Goal: Transaction & Acquisition: Purchase product/service

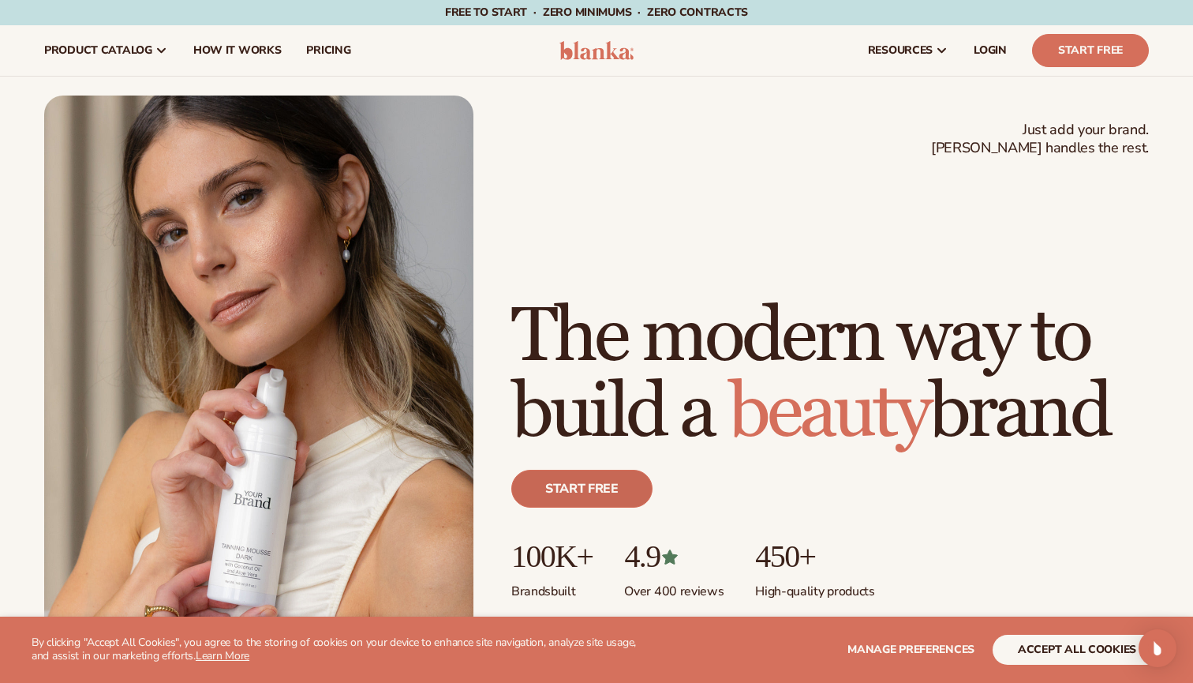
click at [583, 492] on link "Start free" at bounding box center [581, 489] width 141 height 38
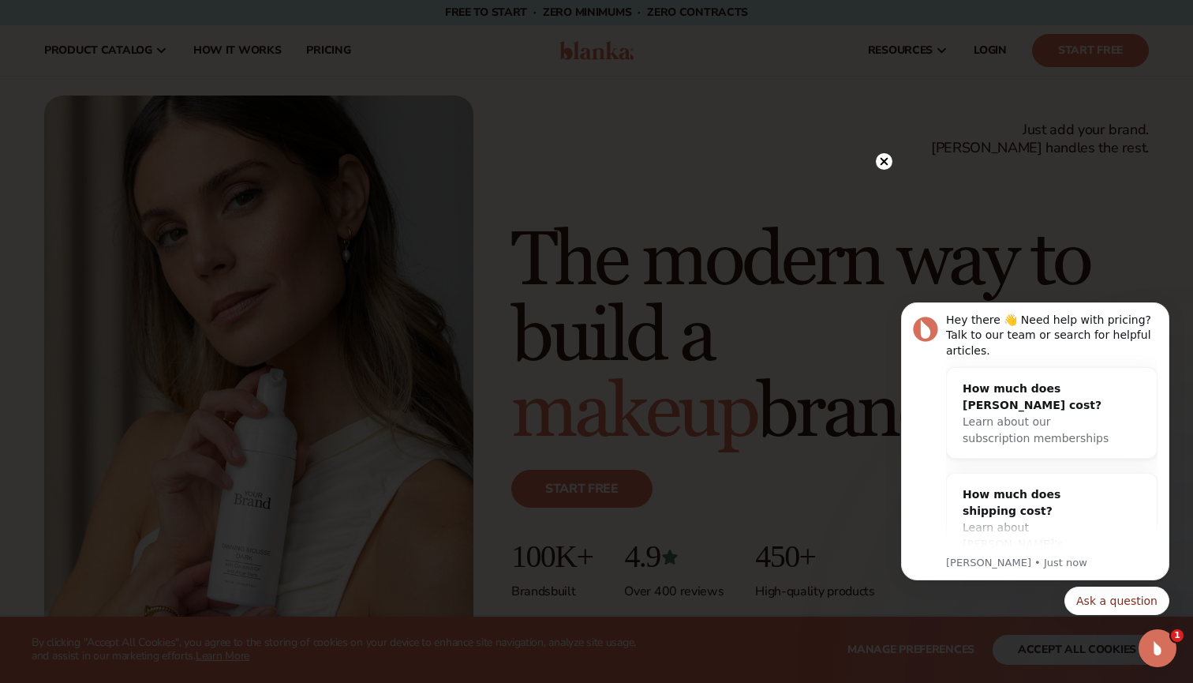
click at [878, 168] on icon at bounding box center [884, 161] width 17 height 17
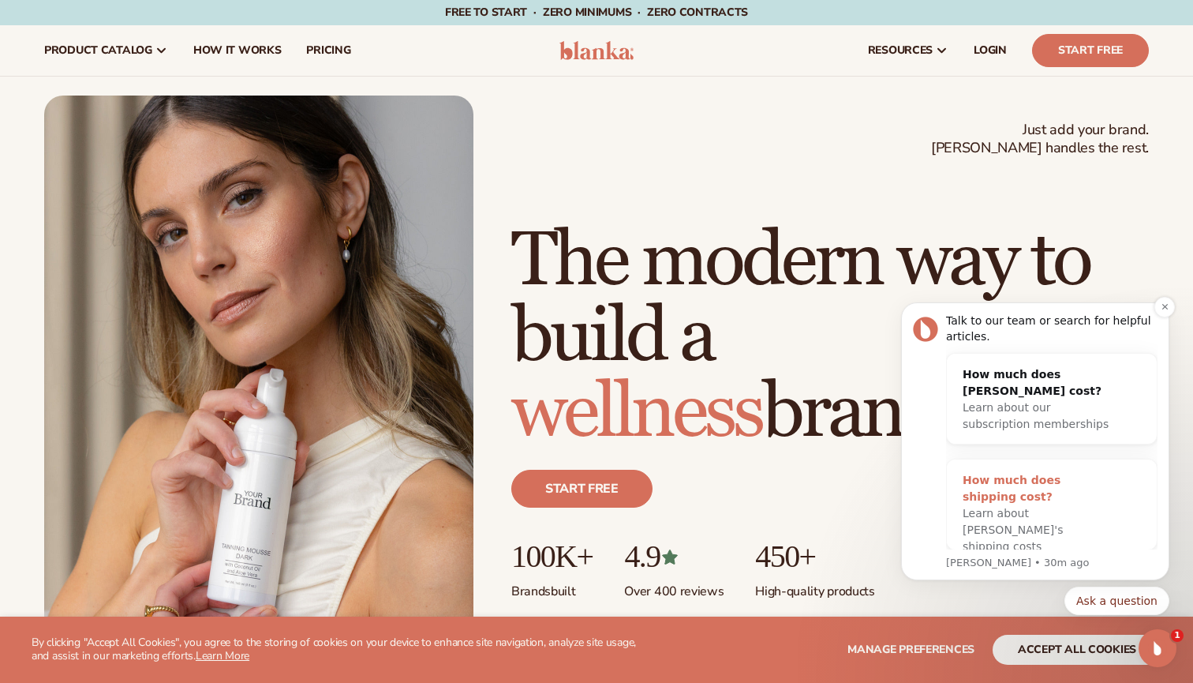
scroll to position [13, 0]
click at [994, 541] on div "How much does shipping cost? Learn about Blanka's shipping costs" at bounding box center [1036, 514] width 178 height 108
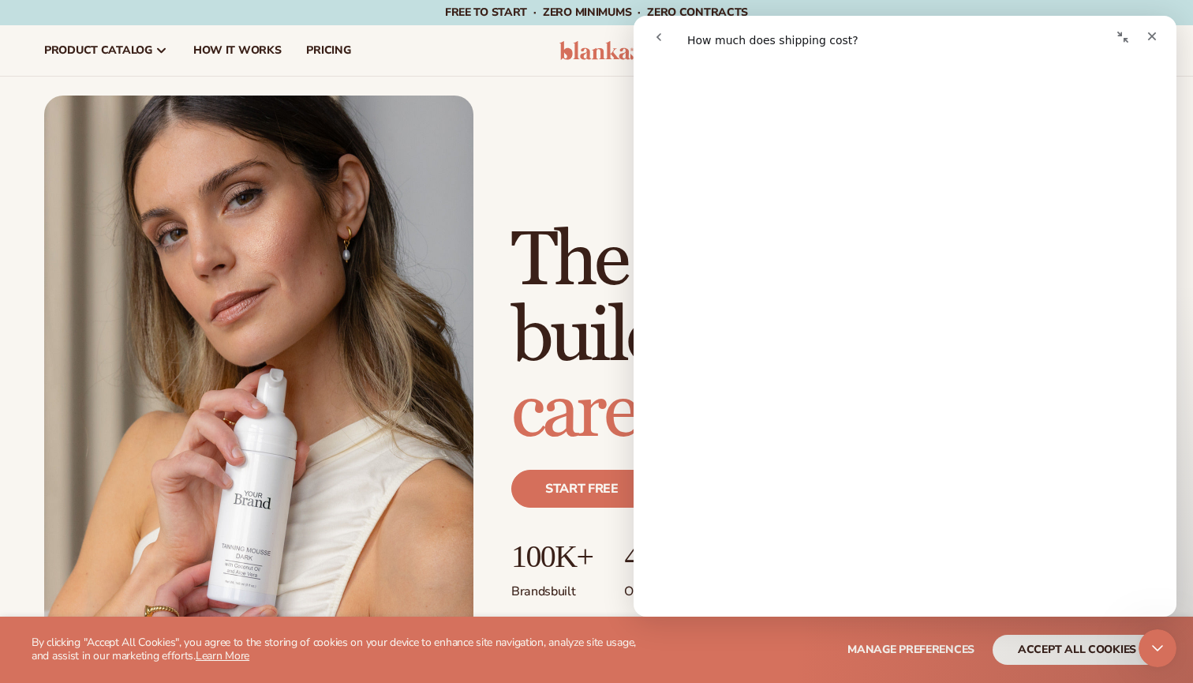
scroll to position [1518, 0]
click at [1156, 40] on icon "Close" at bounding box center [1152, 36] width 13 height 13
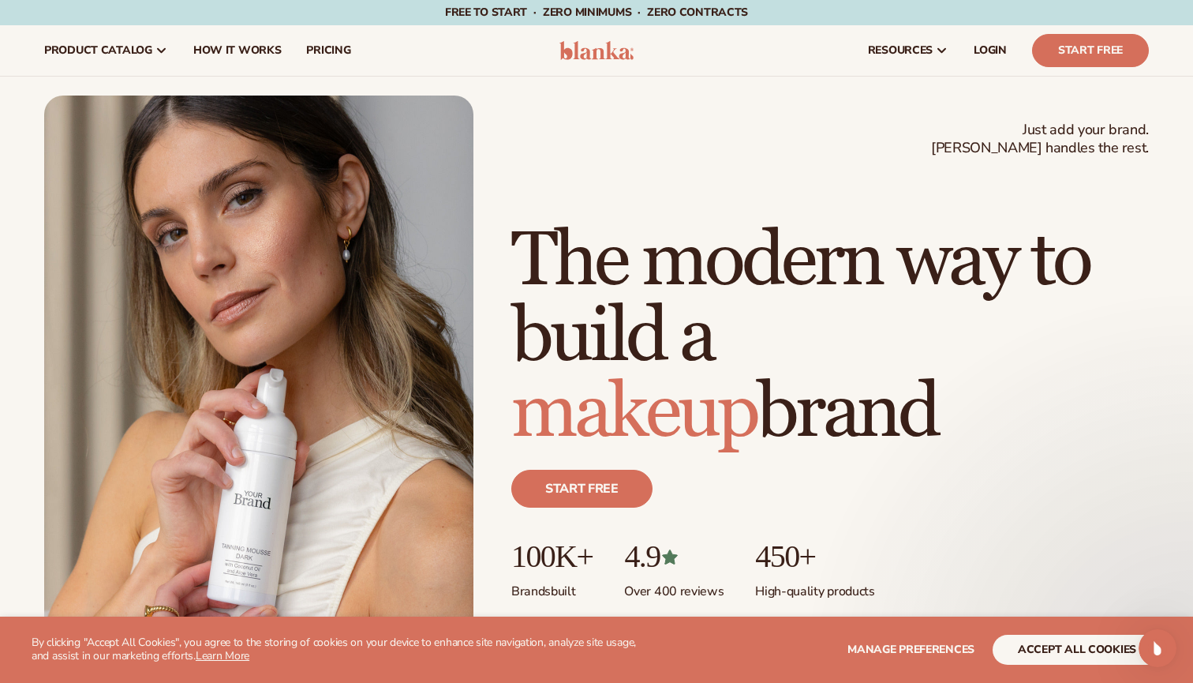
scroll to position [0, 0]
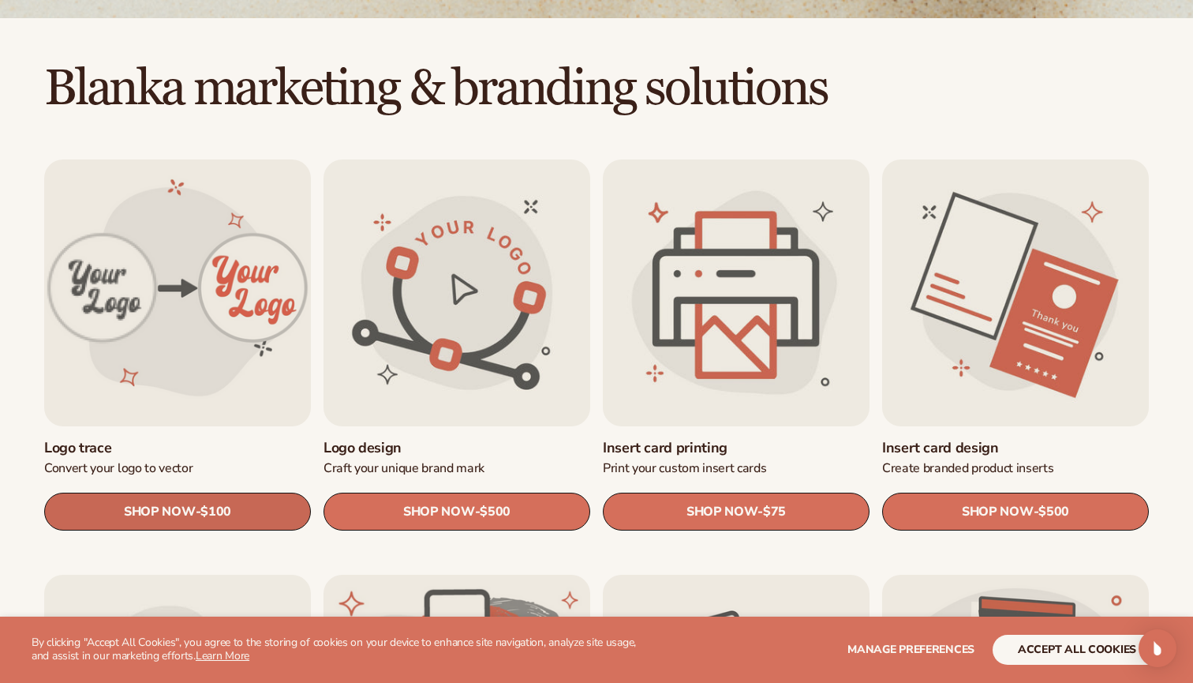
scroll to position [440, 0]
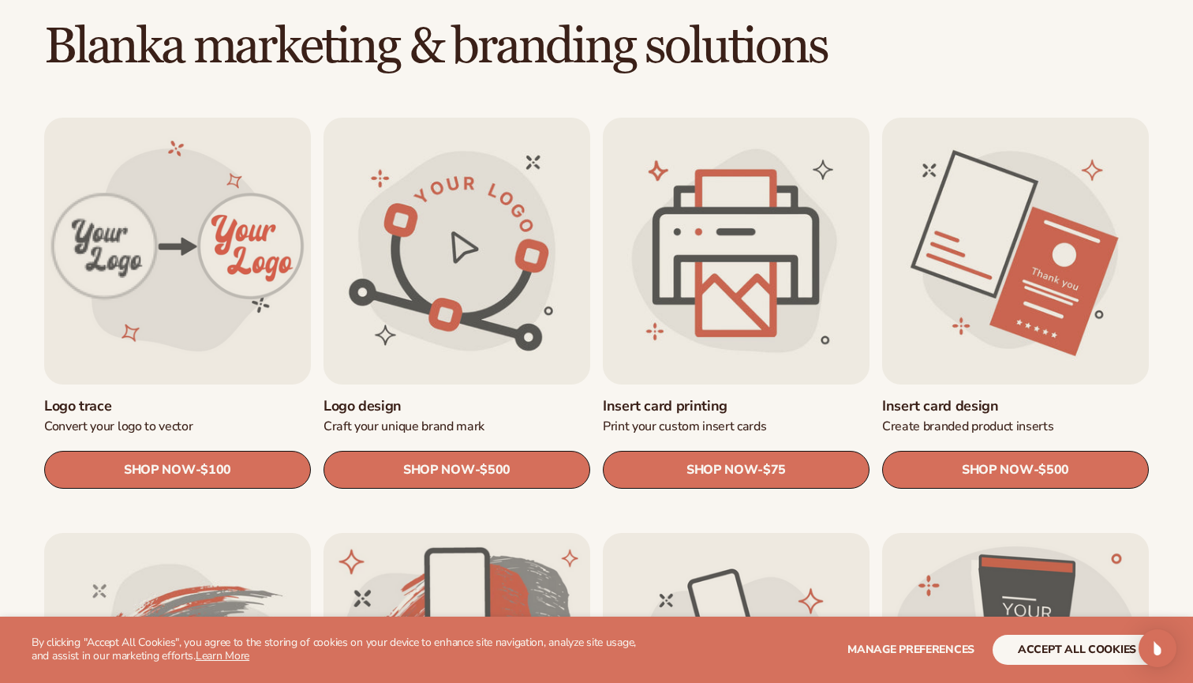
click at [458, 397] on link "Logo design" at bounding box center [457, 406] width 267 height 18
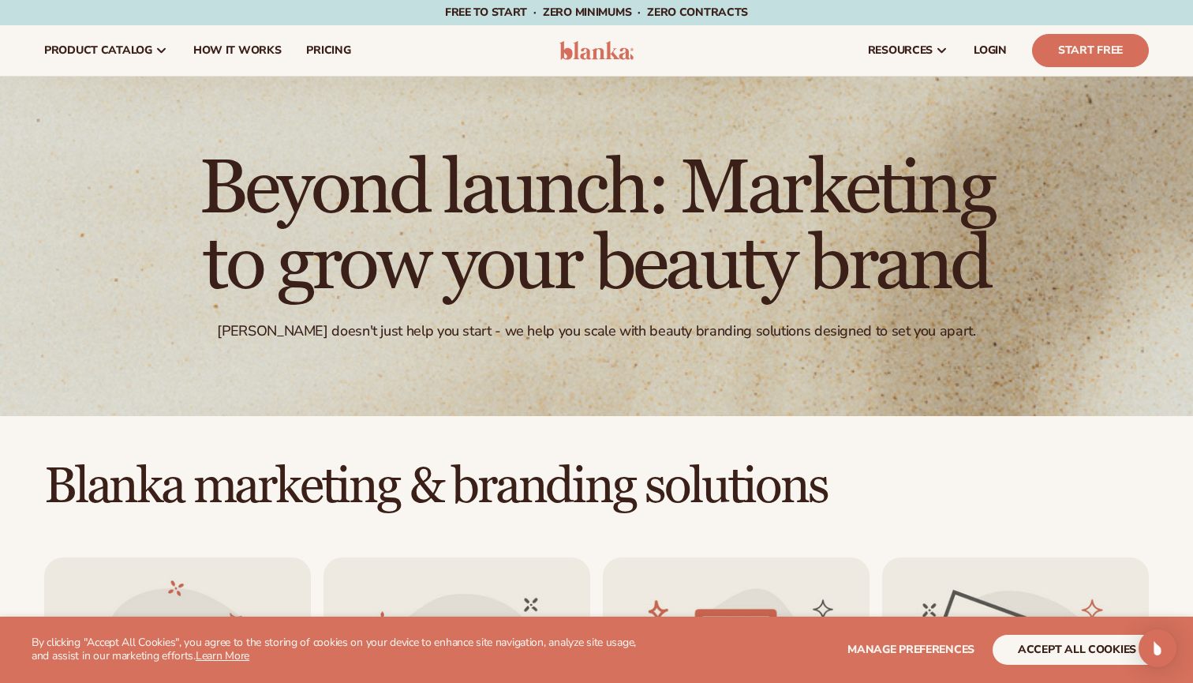
scroll to position [0, 0]
click at [311, 44] on span "pricing" at bounding box center [328, 50] width 44 height 13
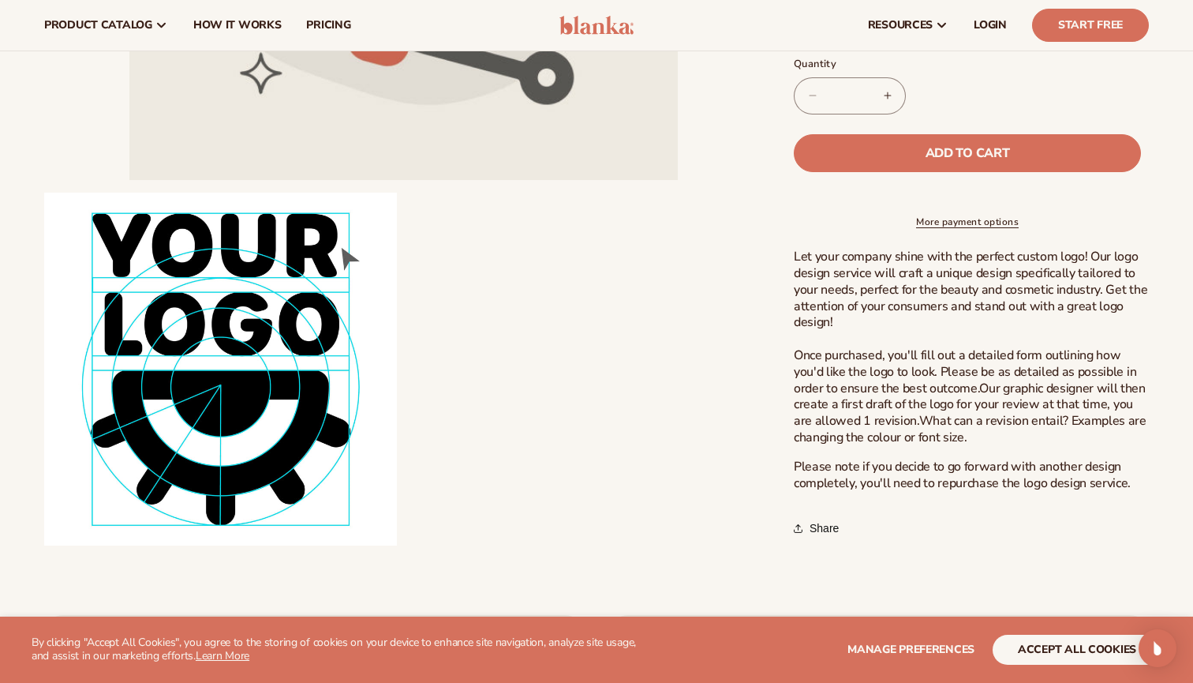
scroll to position [342, 0]
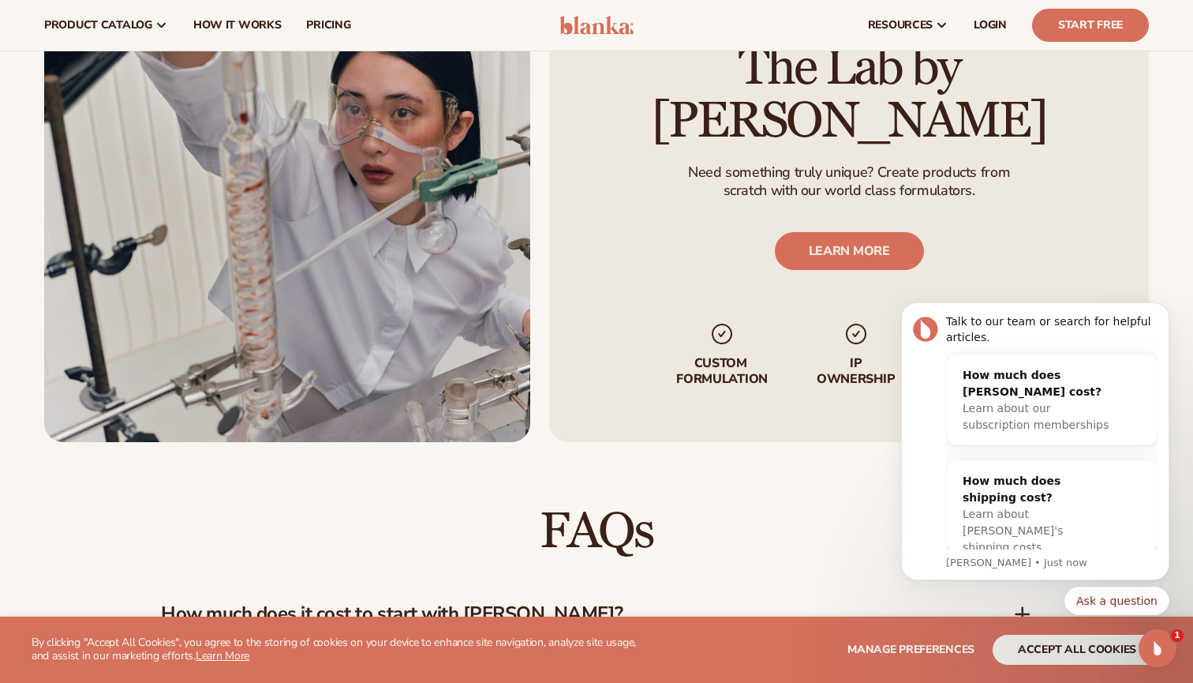
scroll to position [1818, 0]
click at [723, 557] on h2 "FAQs" at bounding box center [596, 531] width 871 height 53
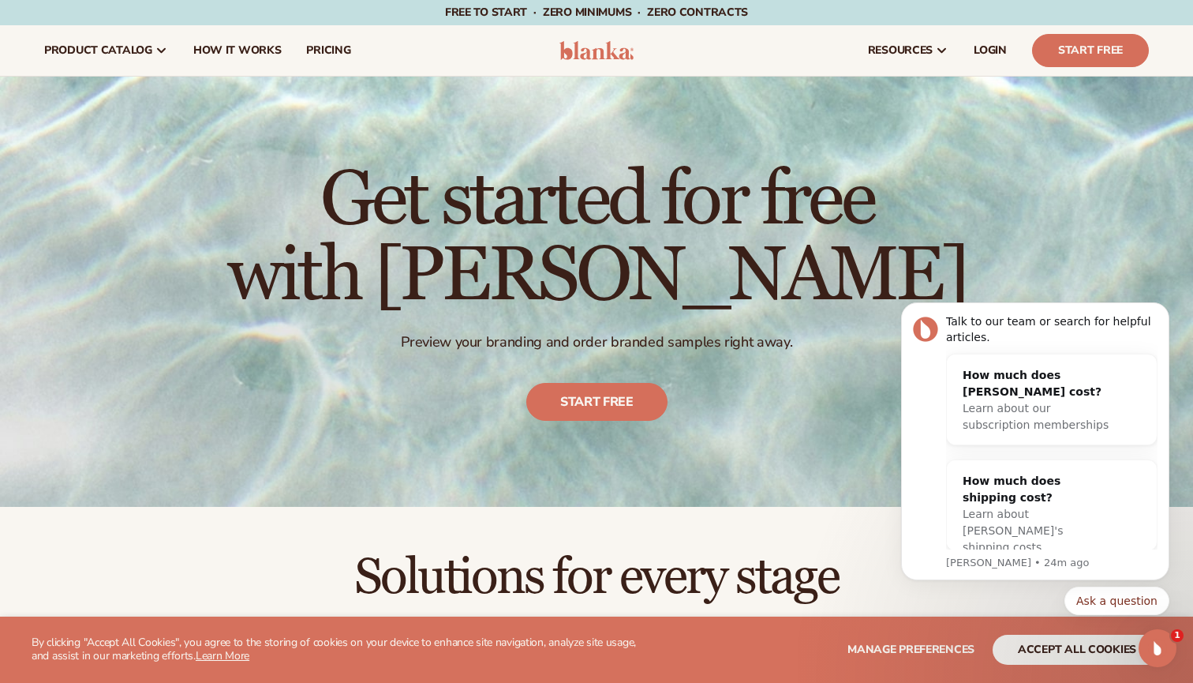
scroll to position [0, 0]
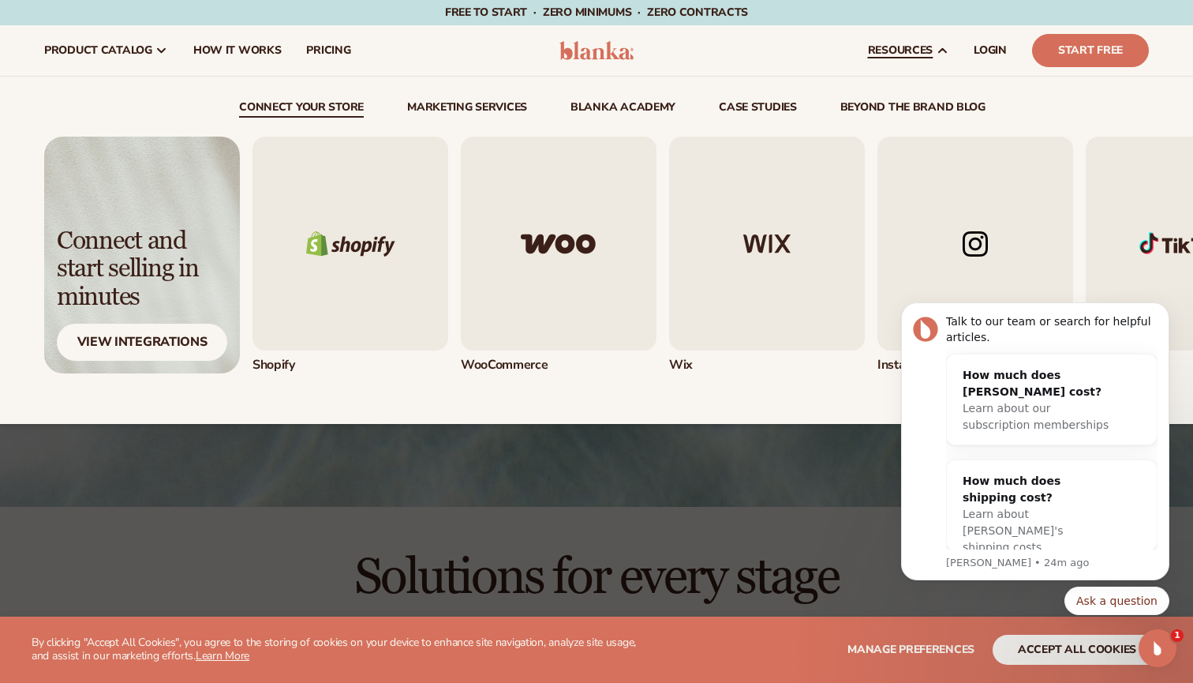
click at [353, 301] on img "1 / 5" at bounding box center [351, 244] width 196 height 214
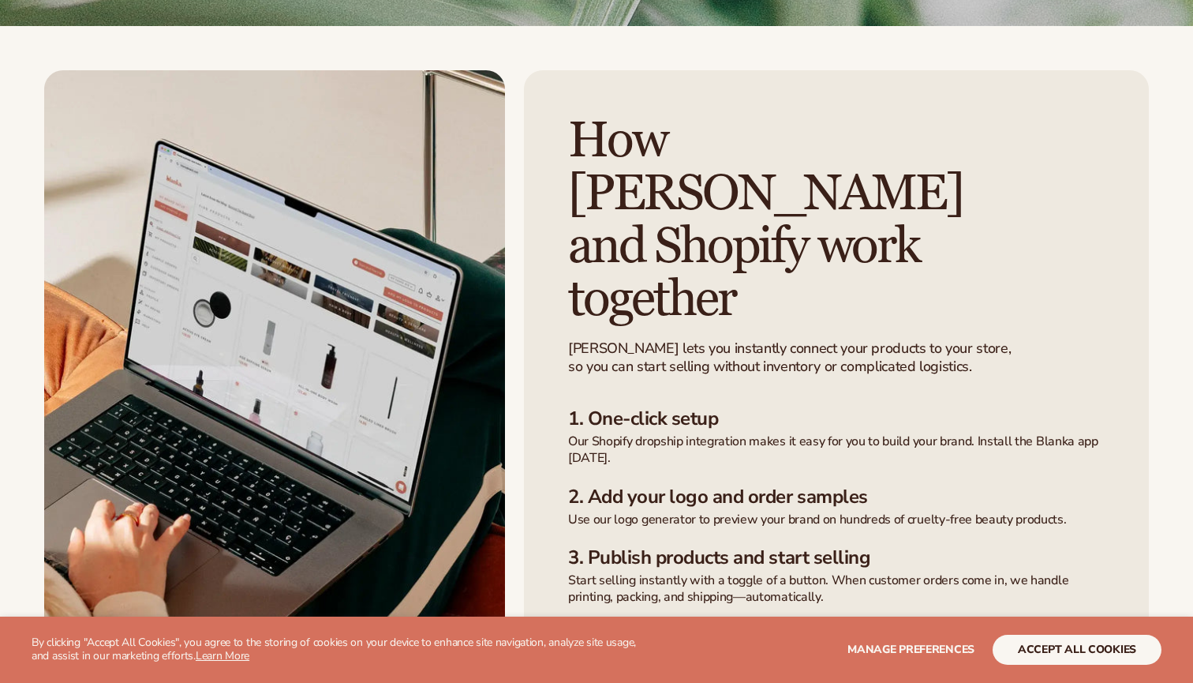
scroll to position [353, 0]
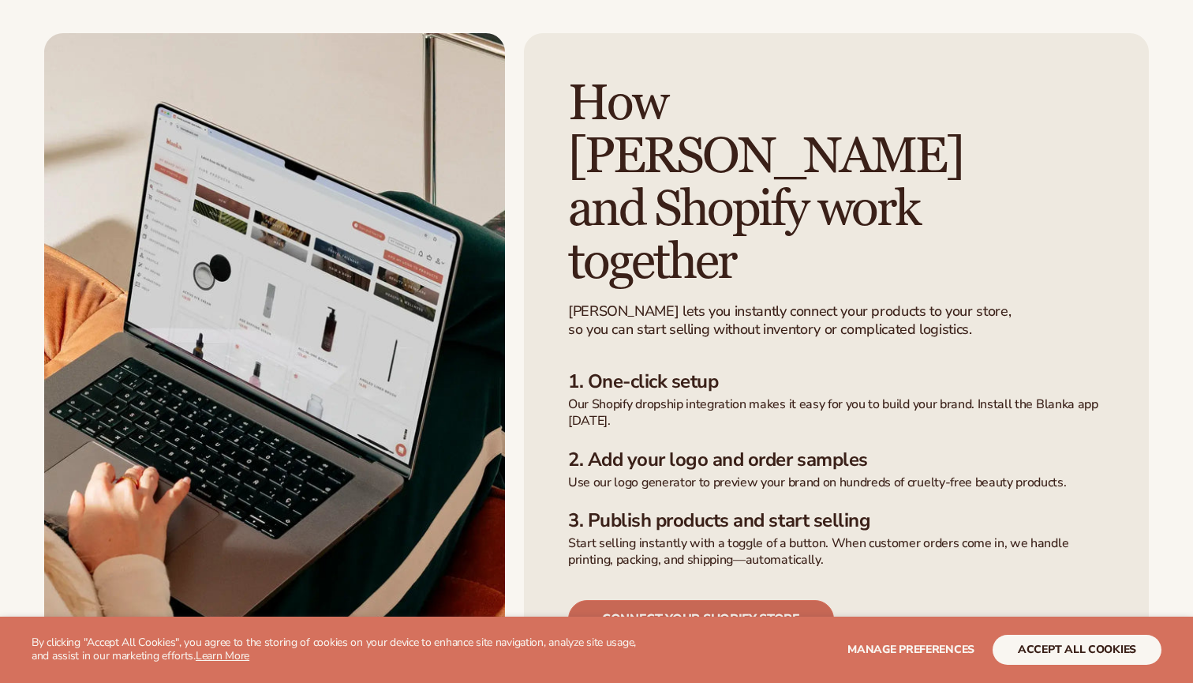
click at [651, 600] on link "Connect your shopify store" at bounding box center [701, 619] width 266 height 38
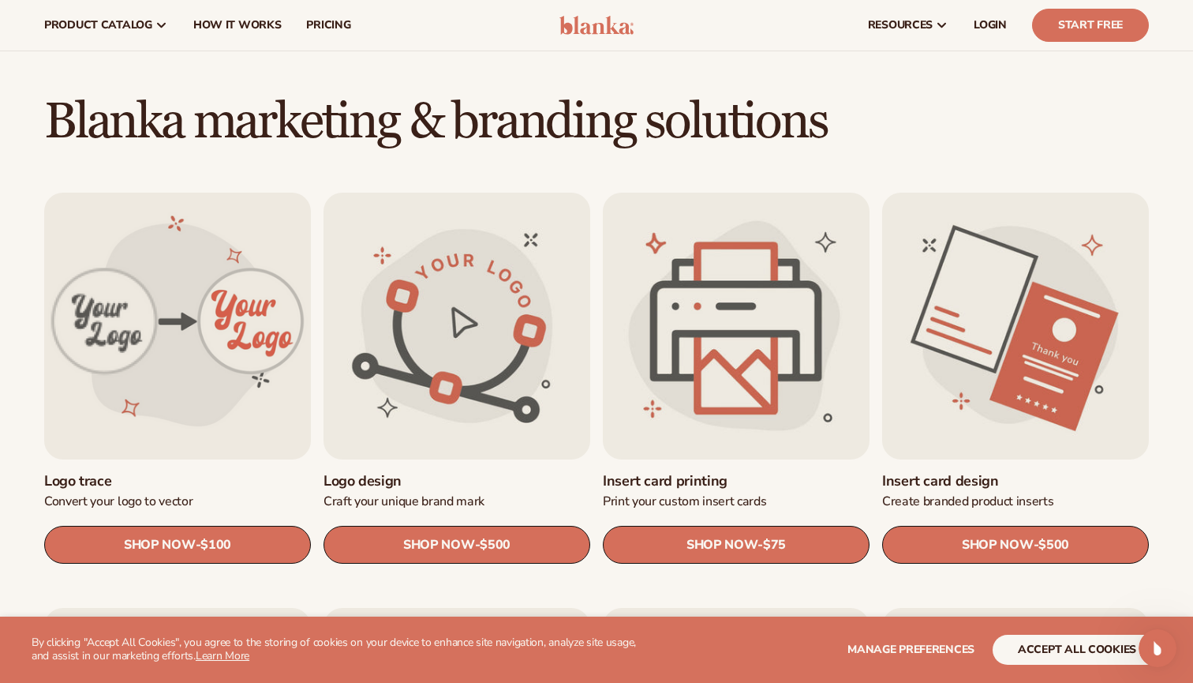
scroll to position [365, 0]
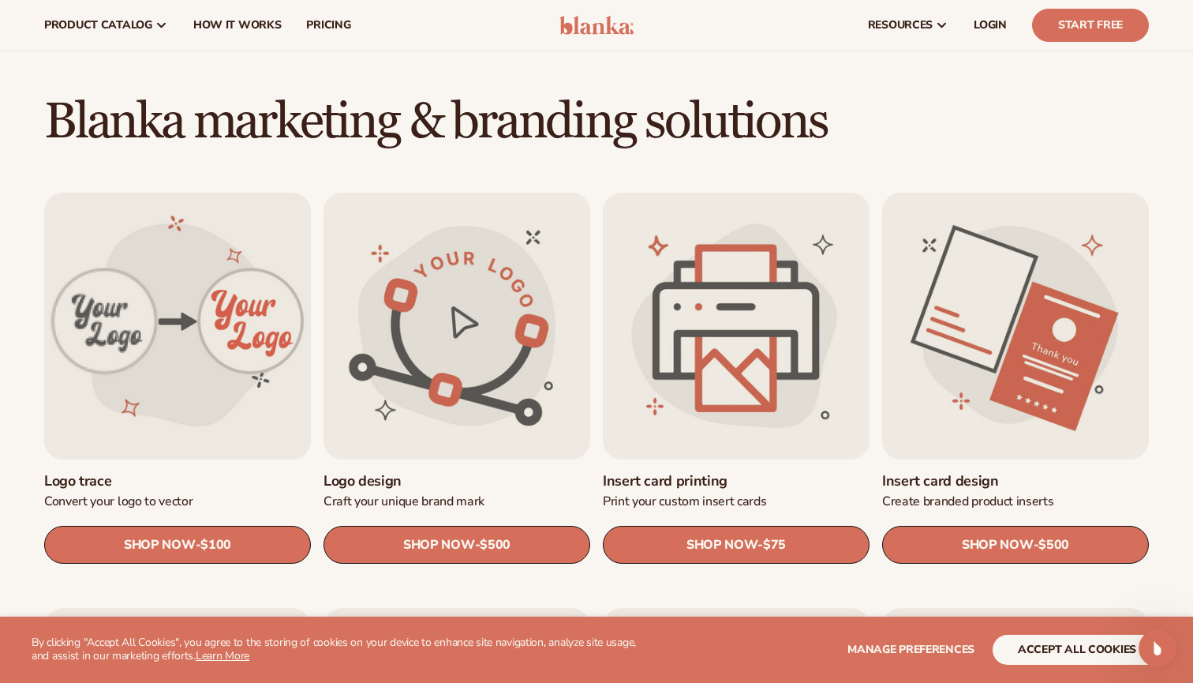
click at [407, 472] on link "Logo design" at bounding box center [457, 481] width 267 height 18
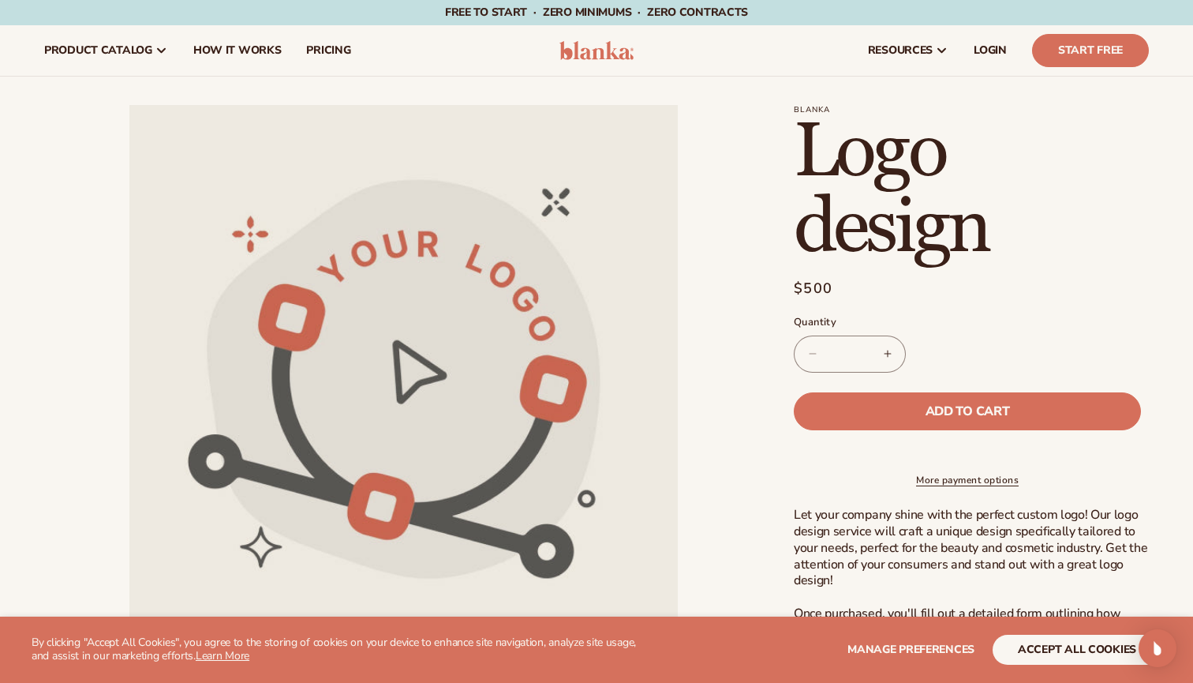
click at [787, 539] on div "Blanka Logo design Logo design Regular price $500 Sale price $500 Regular price…" at bounding box center [955, 570] width 387 height 930
